Goal: Book appointment/travel/reservation

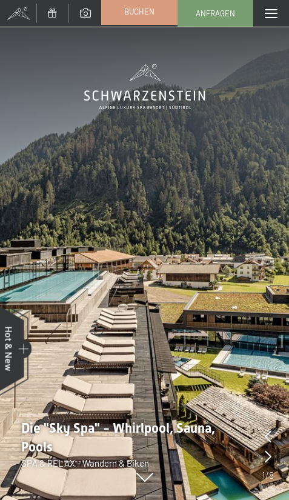
click at [134, 11] on span "Buchen" at bounding box center [139, 11] width 30 height 11
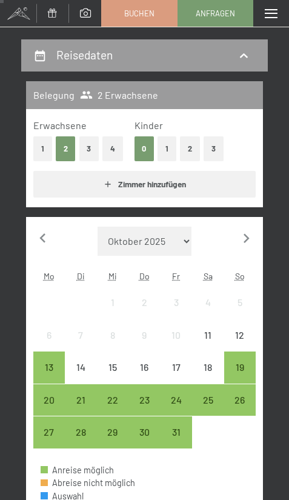
scroll to position [121, 0]
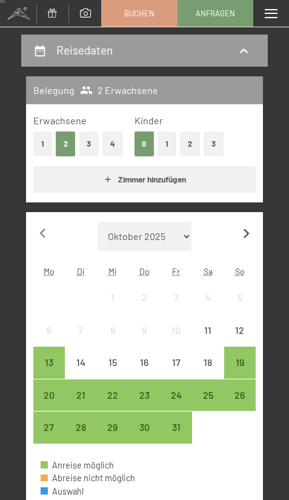
click at [248, 230] on icon "button" at bounding box center [246, 233] width 19 height 19
select select "[DATE]"
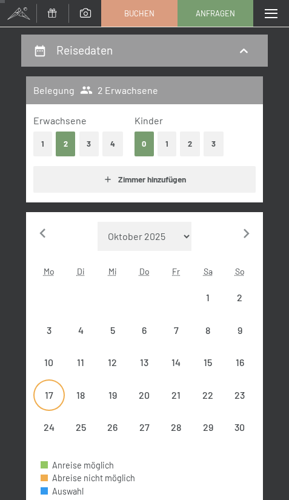
click at [52, 391] on div "17" at bounding box center [50, 405] width 30 height 30
select select "[DATE]"
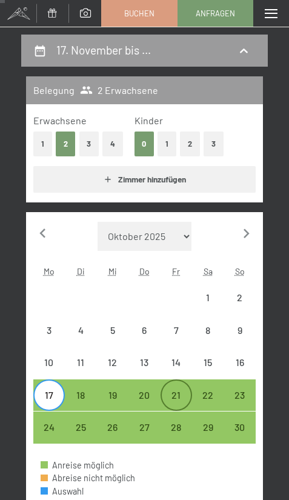
click at [165, 393] on div "21" at bounding box center [177, 405] width 30 height 30
select select "[DATE]"
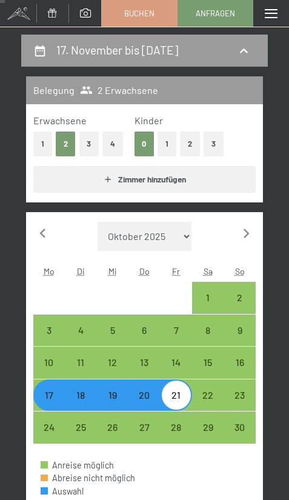
scroll to position [364, 0]
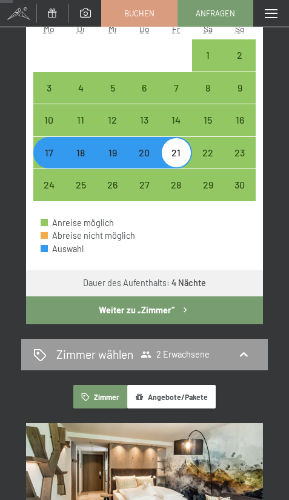
click at [157, 324] on button "Weiter zu „Zimmer“" at bounding box center [144, 310] width 237 height 28
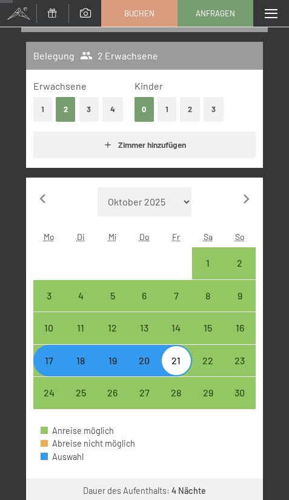
select select "[DATE]"
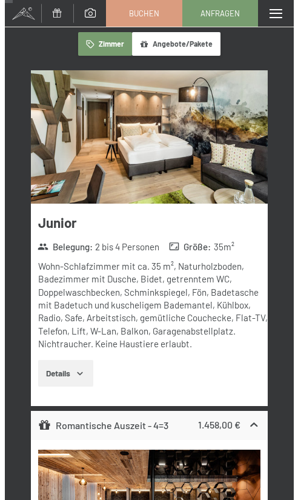
scroll to position [0, 0]
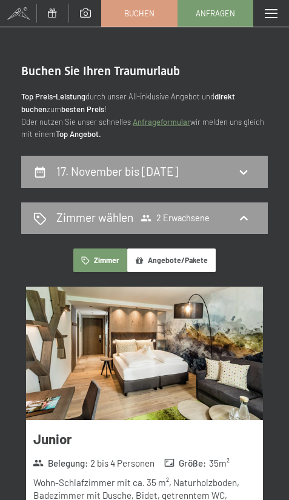
click at [276, 15] on span at bounding box center [271, 13] width 13 height 9
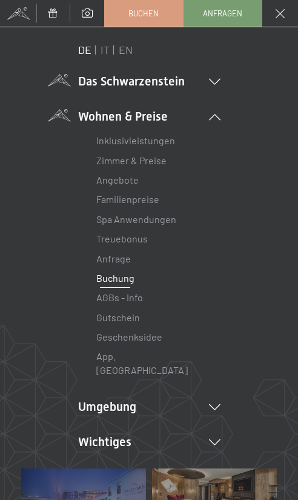
click at [125, 73] on li "Das Schwarzenstein New & Highlights Ihre Gastgeber Premium Spa Gourmet Aktiv Wo…" at bounding box center [149, 81] width 142 height 17
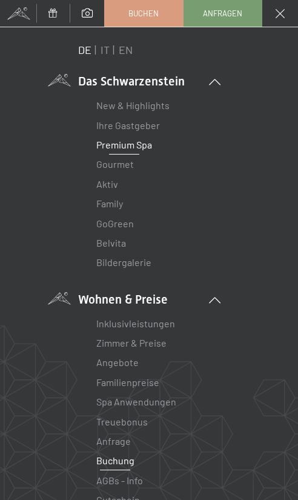
click at [116, 143] on link "Premium Spa" at bounding box center [124, 145] width 56 height 12
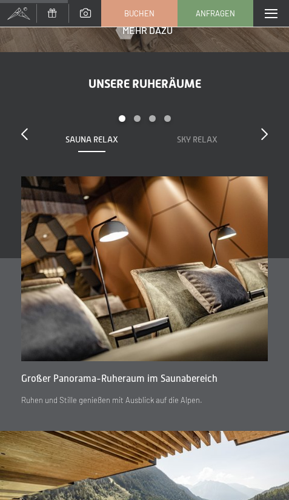
scroll to position [1636, 0]
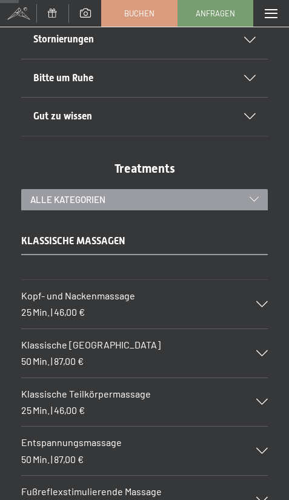
scroll to position [606, 0]
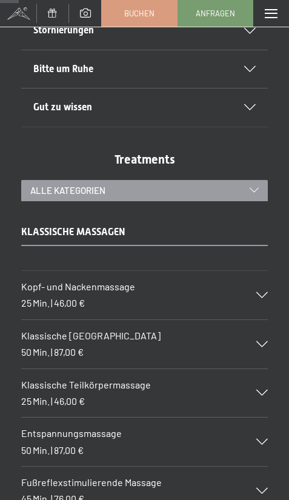
click at [130, 201] on div "alle Kategorien" at bounding box center [144, 190] width 247 height 21
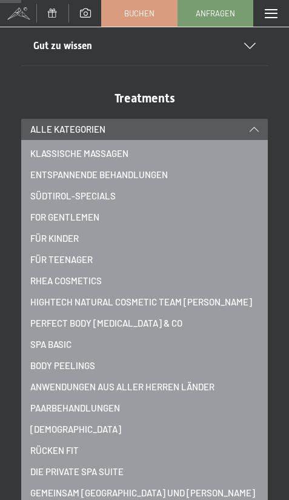
scroll to position [667, 0]
click at [170, 65] on div "Gut zu wissen" at bounding box center [144, 47] width 222 height 38
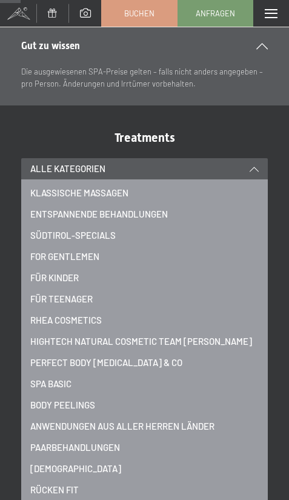
click at [247, 179] on div "alle Kategorien" at bounding box center [144, 168] width 247 height 21
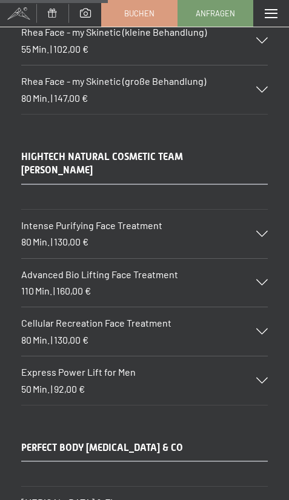
scroll to position [3515, 0]
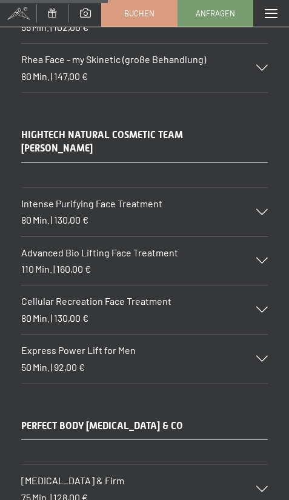
click at [261, 233] on div "Intense Purifying Face Treatment 80 Min. | 130,00 €" at bounding box center [144, 212] width 247 height 48
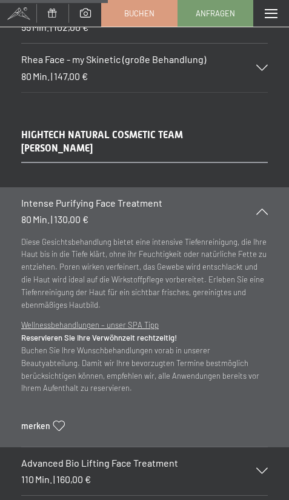
click at [261, 233] on div "Intense Purifying Face Treatment 80 Min. | 130,00 €" at bounding box center [144, 211] width 247 height 48
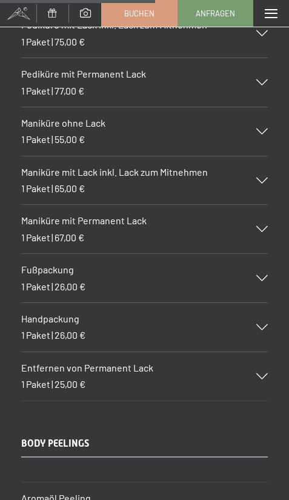
scroll to position [5030, 0]
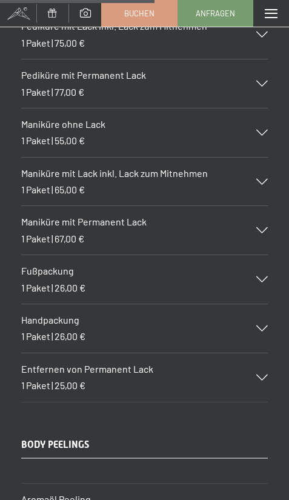
click at [250, 206] on div "Maniküre mit Lack inkl. Lack zum Mitnehmen 1 Paket | 65,00 €" at bounding box center [144, 182] width 247 height 48
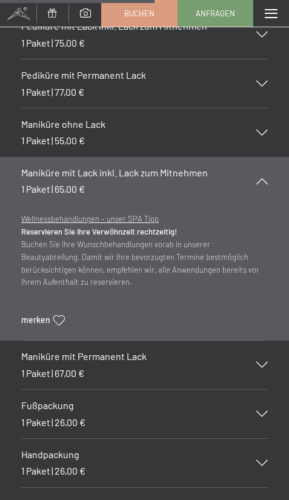
click at [250, 205] on div "Maniküre mit Lack inkl. Lack zum Mitnehmen 1 Paket | 65,00 €" at bounding box center [144, 181] width 247 height 48
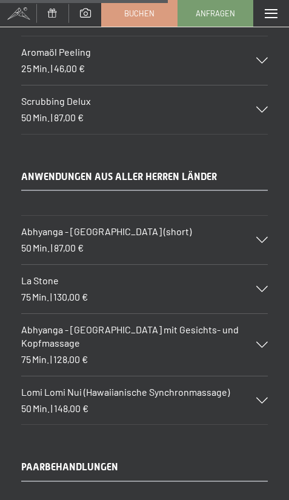
scroll to position [5454, 0]
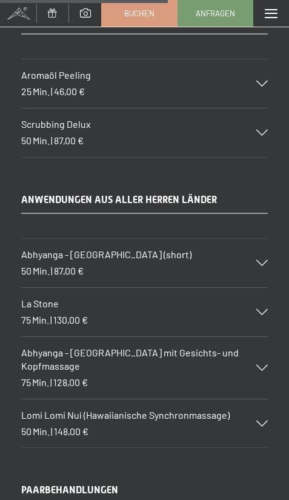
click at [232, 157] on div "Scrubbing Delux 50 Min. | 87,00 €" at bounding box center [144, 132] width 247 height 48
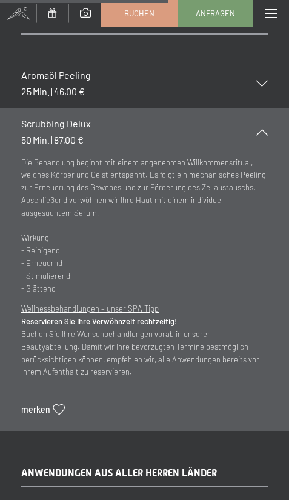
click at [239, 130] on h3 "Scrubbing Delux" at bounding box center [132, 123] width 222 height 13
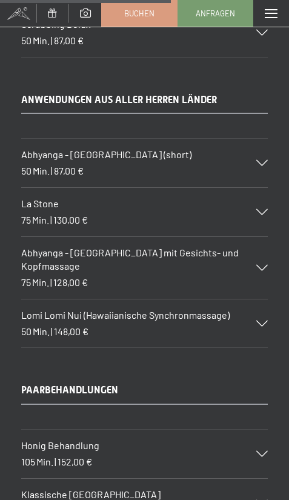
scroll to position [5575, 0]
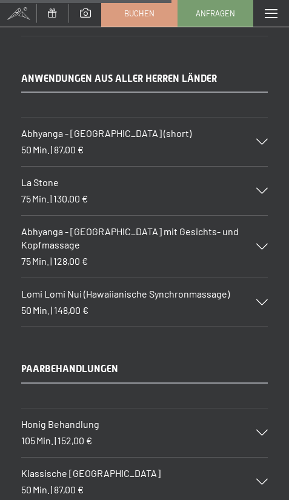
click at [258, 194] on icon at bounding box center [262, 191] width 12 height 6
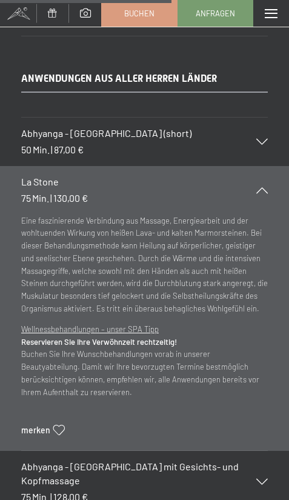
click at [258, 193] on icon at bounding box center [262, 190] width 12 height 6
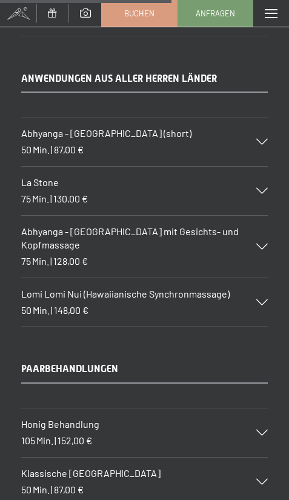
click at [173, 299] on span "Lomi Lomi Nui (Hawaiianische Synchronmassage)" at bounding box center [125, 294] width 208 height 12
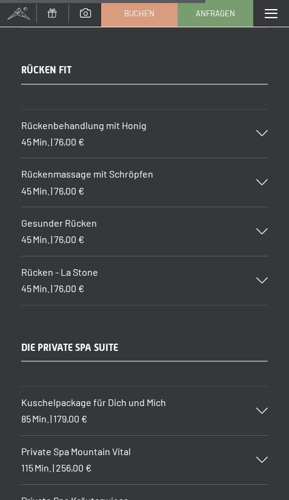
scroll to position [6908, 0]
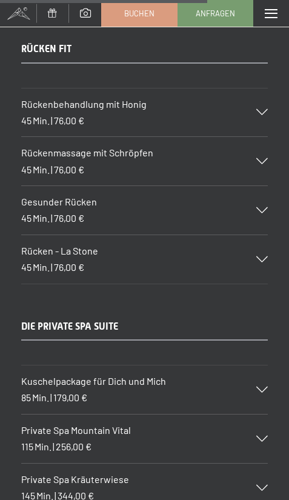
click at [163, 137] on div "Rückenbehandlung mit Honig 45 Min. | 76,00 €" at bounding box center [144, 112] width 247 height 48
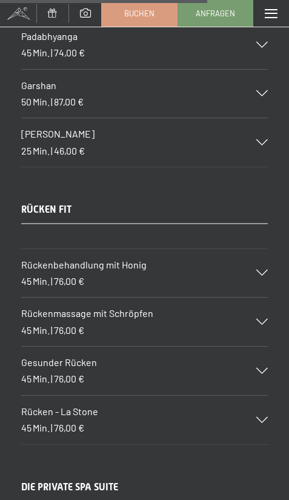
scroll to position [6672, 0]
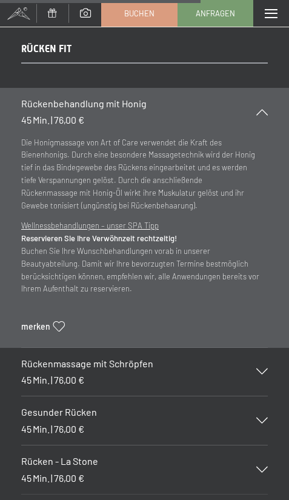
click at [253, 132] on div "Rückenbehandlung mit Honig 45 Min. | 76,00 €" at bounding box center [144, 112] width 247 height 48
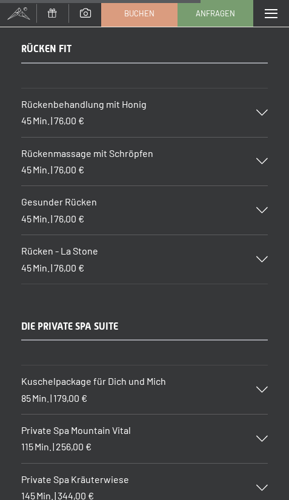
click at [117, 186] on div "Rückenmassage mit Schröpfen 45 Min. | 76,00 €" at bounding box center [144, 162] width 247 height 48
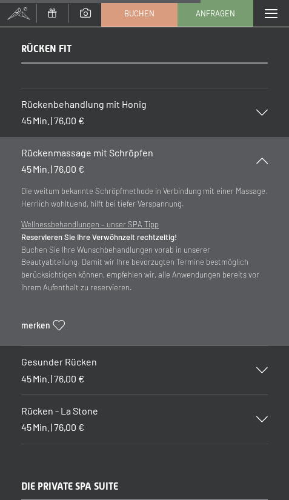
click at [211, 159] on h3 "Rückenmassage mit Schröpfen" at bounding box center [132, 152] width 222 height 13
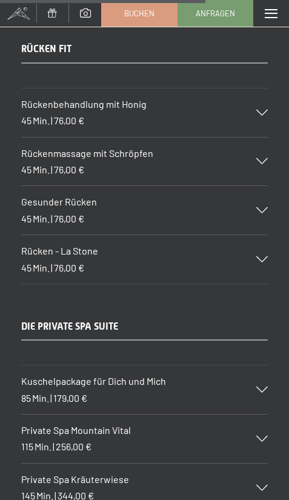
scroll to position [6733, 0]
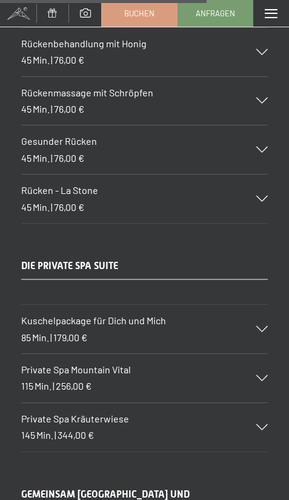
click at [102, 223] on div "Rücken - La Stone 45 Min. | 76,00 €" at bounding box center [144, 199] width 247 height 48
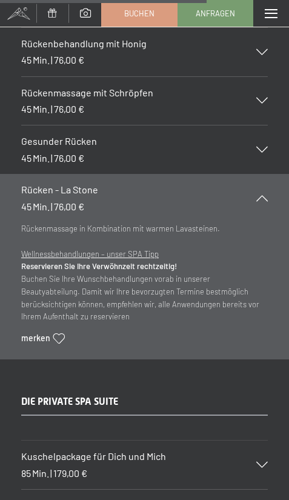
click at [120, 196] on h3 "Rücken - La Stone" at bounding box center [132, 189] width 222 height 13
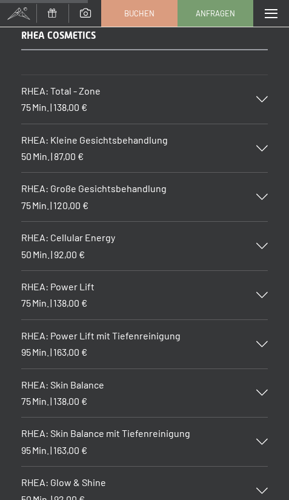
scroll to position [2915, 0]
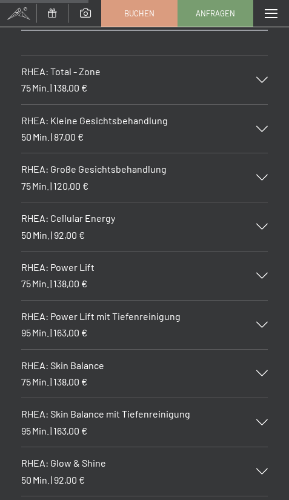
click at [150, 175] on span "RHEA: Große Gesichtsbehandlung" at bounding box center [93, 169] width 145 height 12
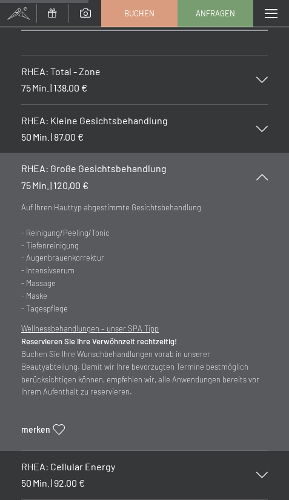
click at [70, 126] on span "RHEA: Kleine Gesichtsbehandlung" at bounding box center [94, 121] width 147 height 12
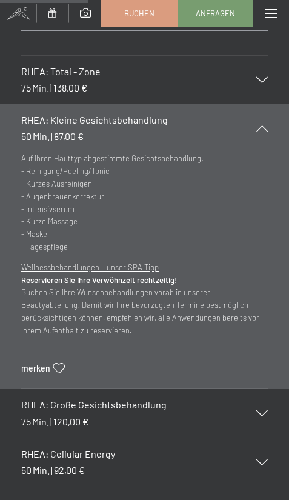
click at [88, 104] on div "RHEA: Total - Zone 75 Min. | 138,00 €" at bounding box center [144, 80] width 247 height 48
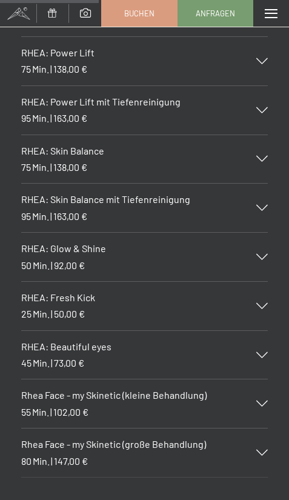
scroll to position [3400, 0]
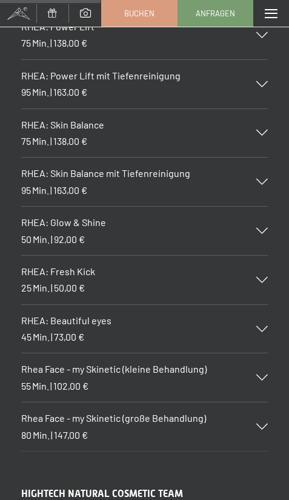
click at [75, 147] on span "138,00 €" at bounding box center [70, 141] width 34 height 12
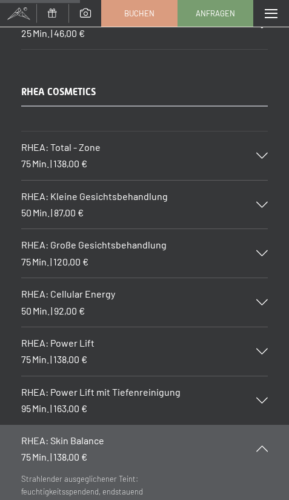
scroll to position [2671, 0]
